Goal: Information Seeking & Learning: Learn about a topic

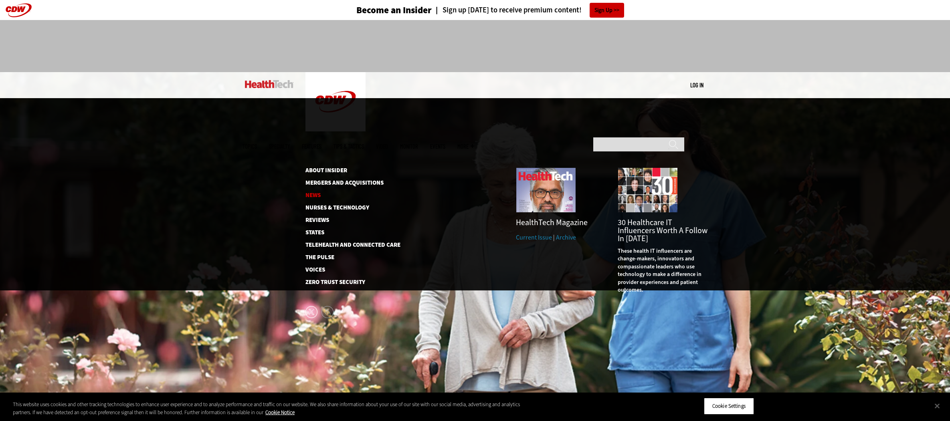
click at [312, 192] on link "News" at bounding box center [346, 195] width 82 height 6
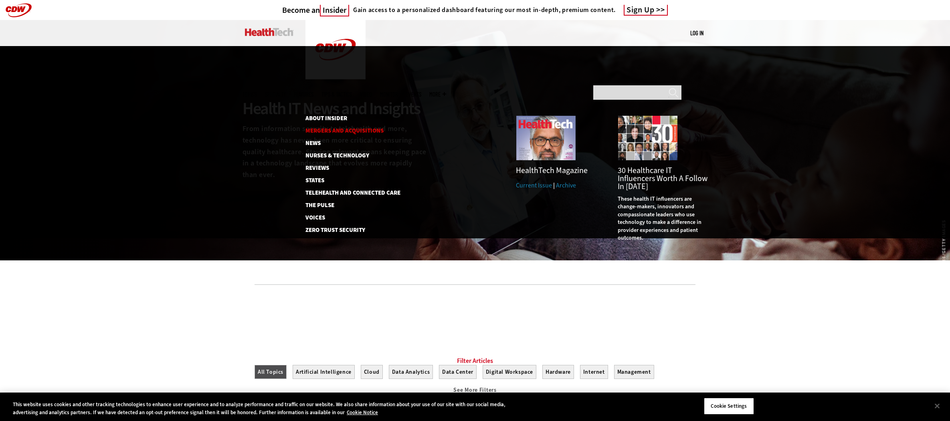
click at [348, 128] on link "Mergers and Acquisitions" at bounding box center [348, 131] width 86 height 6
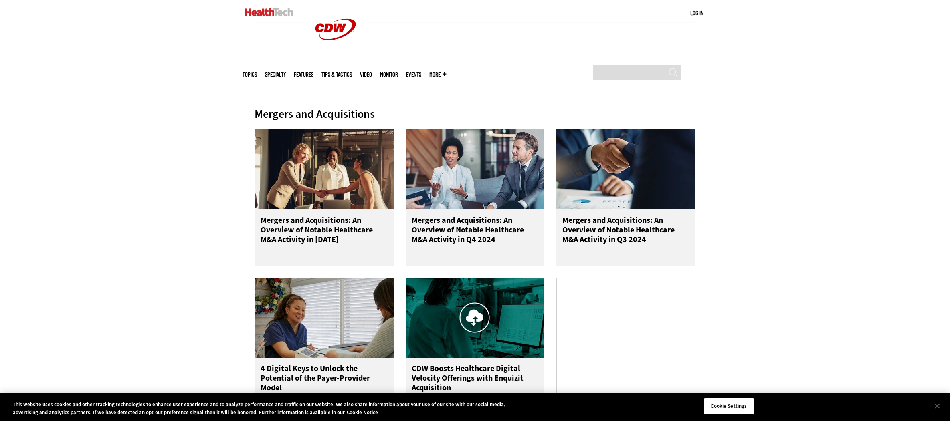
scroll to position [264, 0]
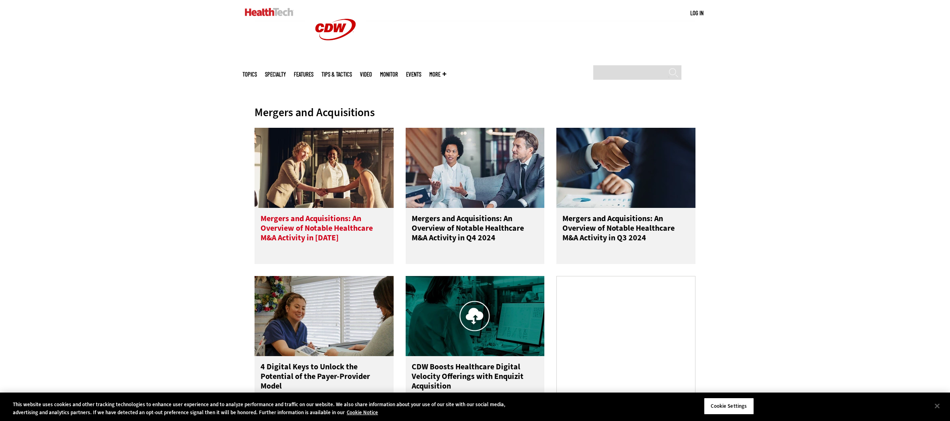
click at [321, 232] on h3 "Mergers and Acquisitions: An Overview of Notable Healthcare M&A Activity in [DA…" at bounding box center [323, 230] width 127 height 32
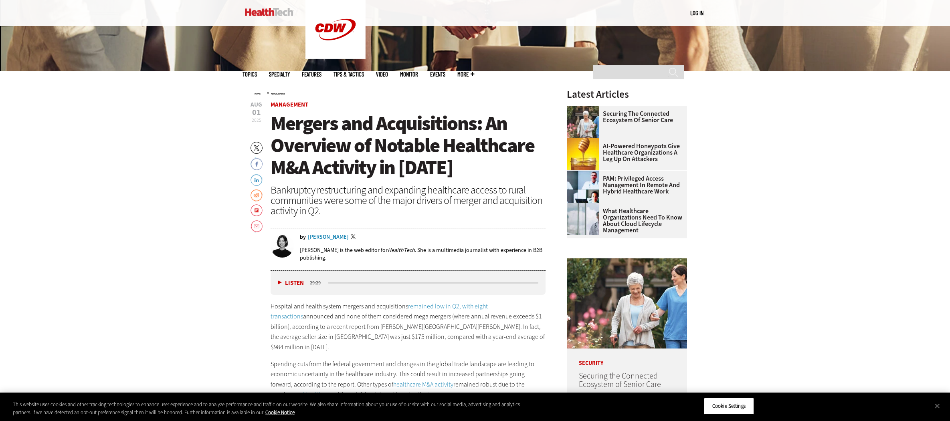
scroll to position [346, 0]
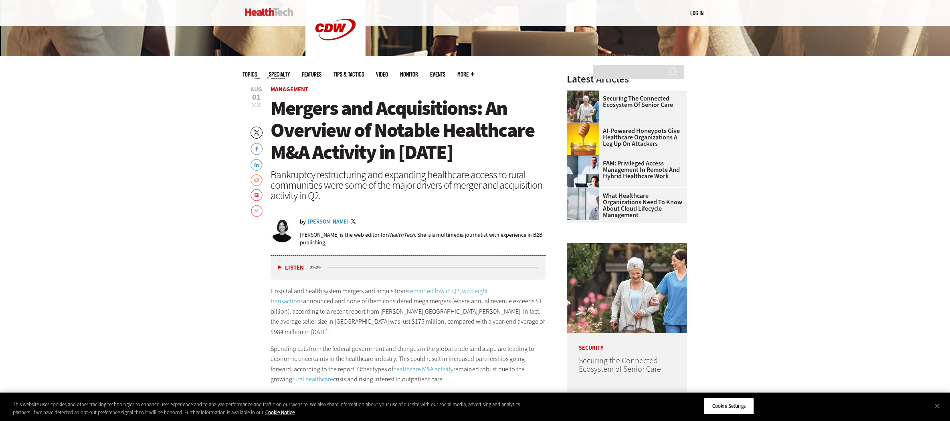
click at [328, 223] on div "Jordan Scott" at bounding box center [328, 222] width 41 height 6
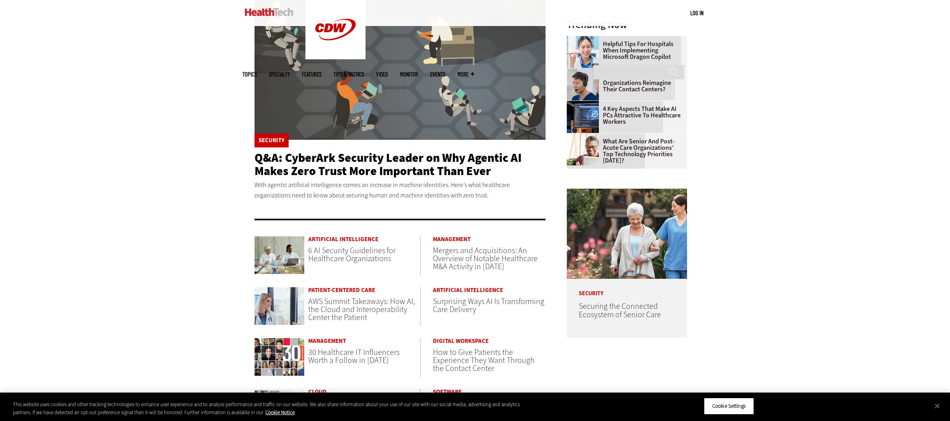
scroll to position [492, 0]
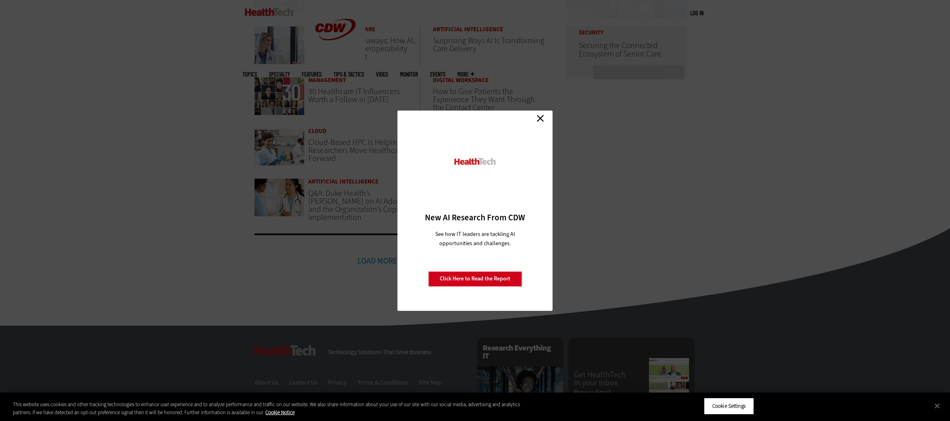
click at [538, 119] on link "Close" at bounding box center [540, 119] width 12 height 12
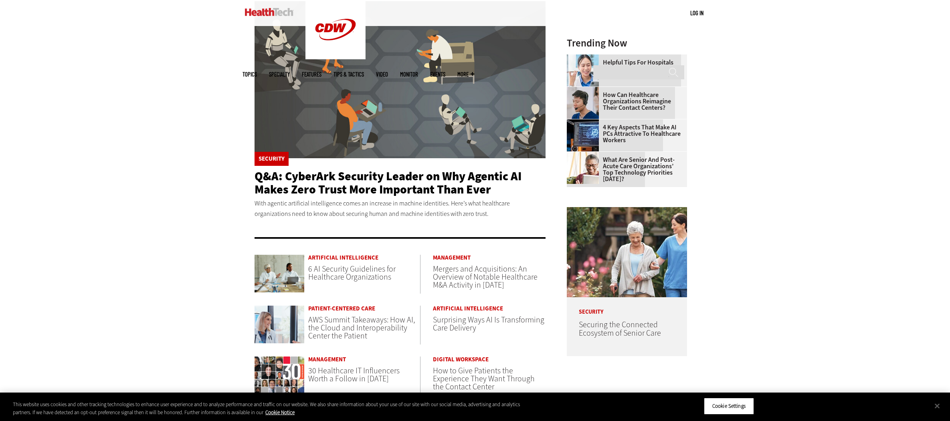
scroll to position [0, 0]
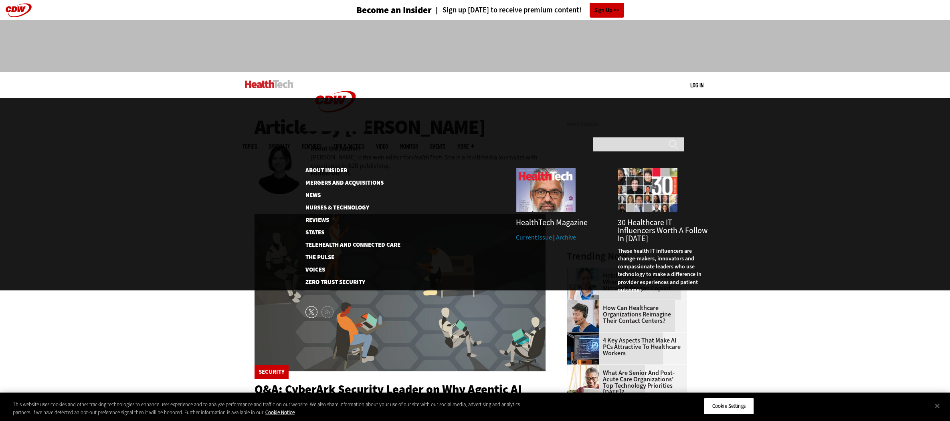
click at [474, 143] on span "More" at bounding box center [465, 146] width 17 height 6
click at [309, 192] on link "News" at bounding box center [346, 195] width 82 height 6
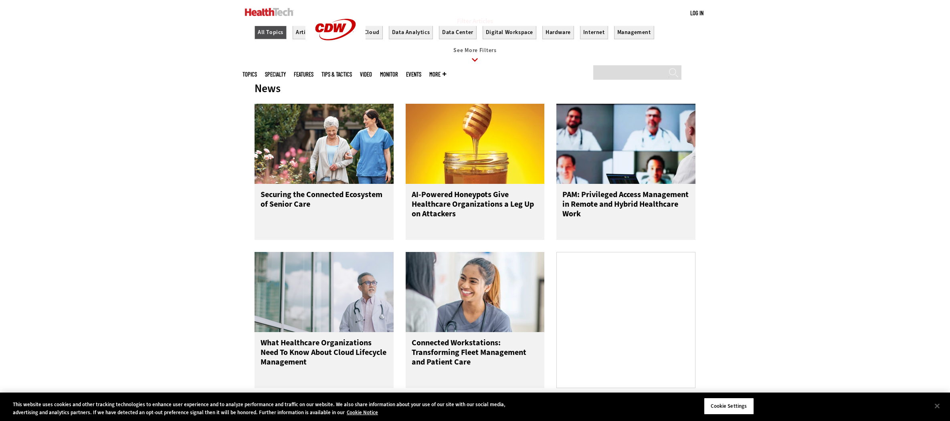
scroll to position [342, 0]
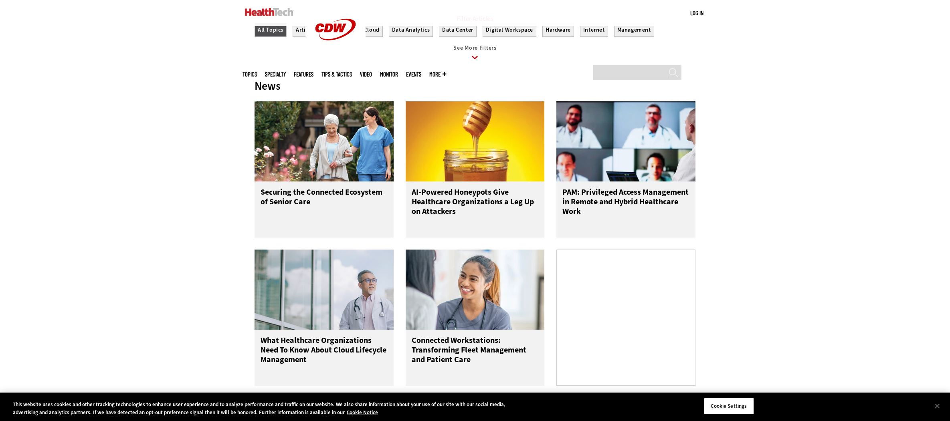
click at [475, 61] on icon at bounding box center [475, 57] width 18 height 18
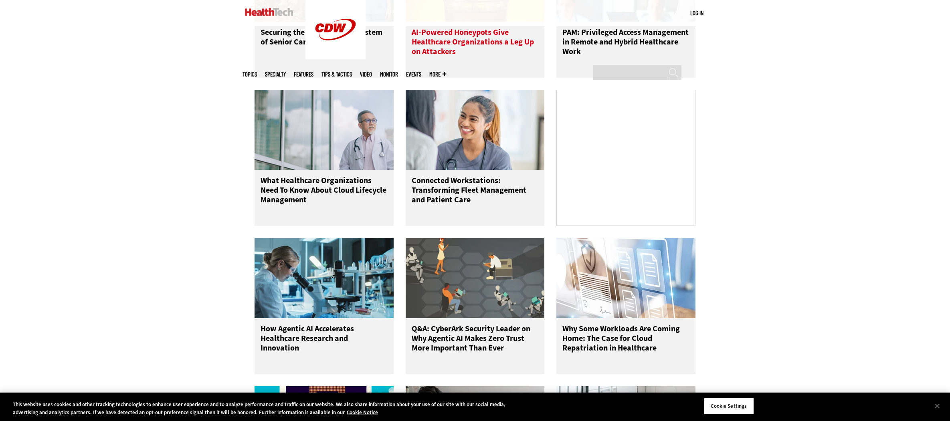
scroll to position [601, 0]
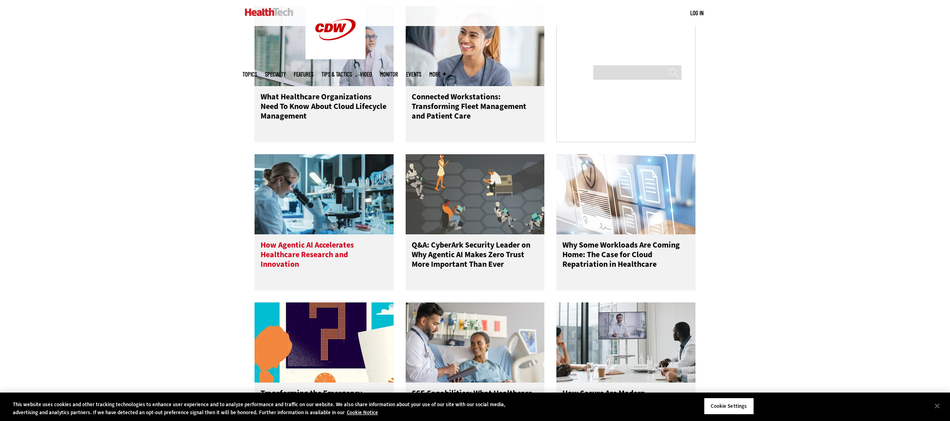
click at [313, 265] on h3 "How Agentic AI Accelerates Healthcare Research and Innovation" at bounding box center [323, 256] width 127 height 32
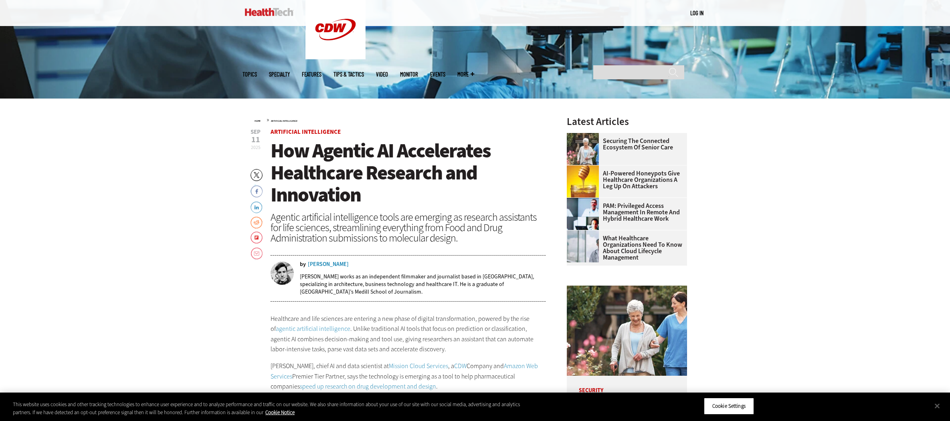
scroll to position [304, 0]
click at [322, 264] on div "Nathan Eddy" at bounding box center [328, 264] width 41 height 6
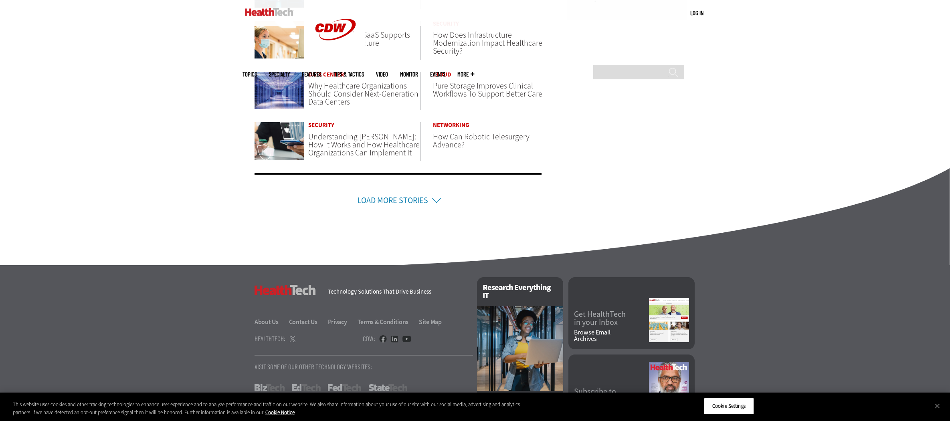
scroll to position [587, 0]
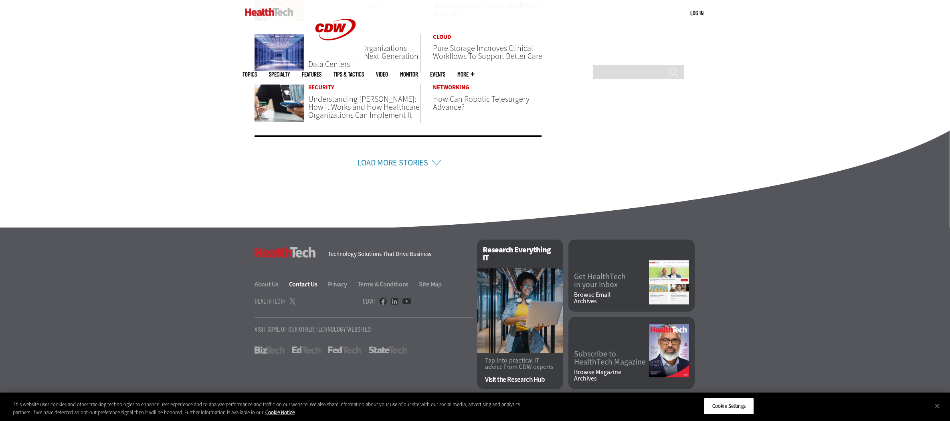
click at [298, 286] on link "Contact Us" at bounding box center [308, 284] width 38 height 8
